Goal: Navigation & Orientation: Find specific page/section

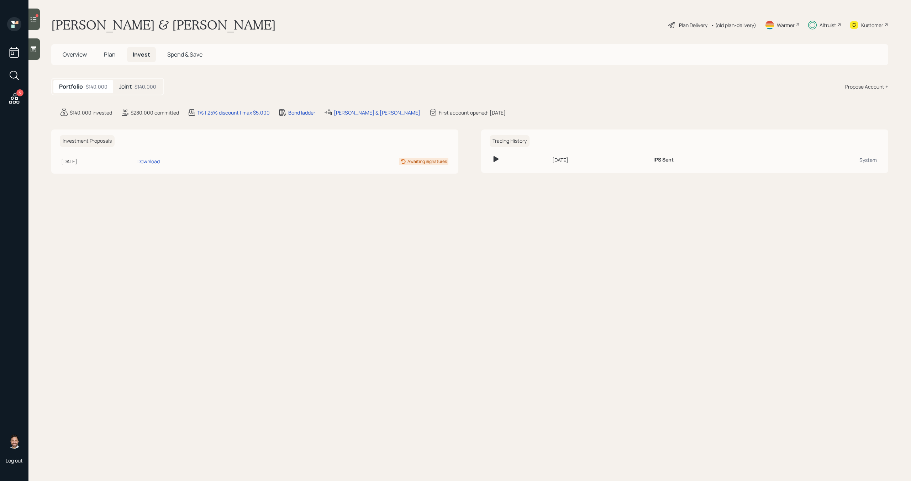
click at [141, 85] on div "$140,000" at bounding box center [146, 86] width 22 height 7
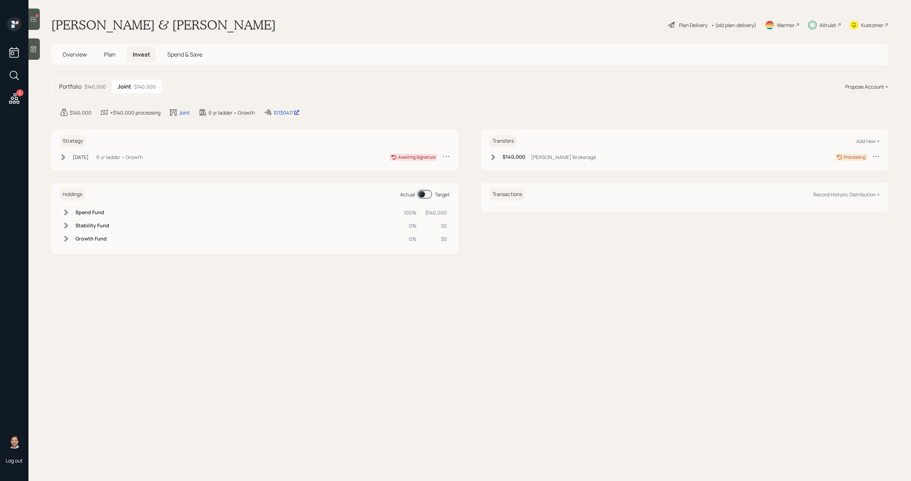
click at [868, 24] on div "Kustomer" at bounding box center [872, 24] width 22 height 7
click at [110, 55] on span "Plan" at bounding box center [110, 55] width 12 height 8
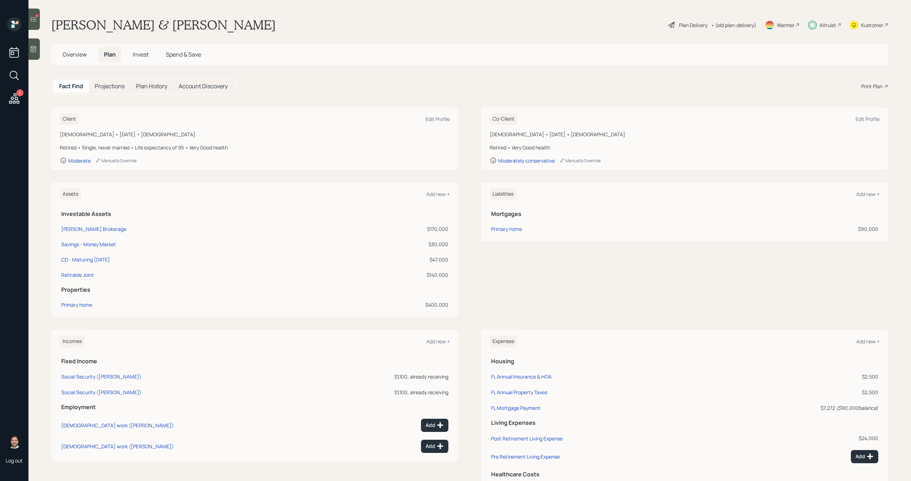
click at [75, 53] on span "Overview" at bounding box center [75, 55] width 24 height 8
